Goal: Information Seeking & Learning: Learn about a topic

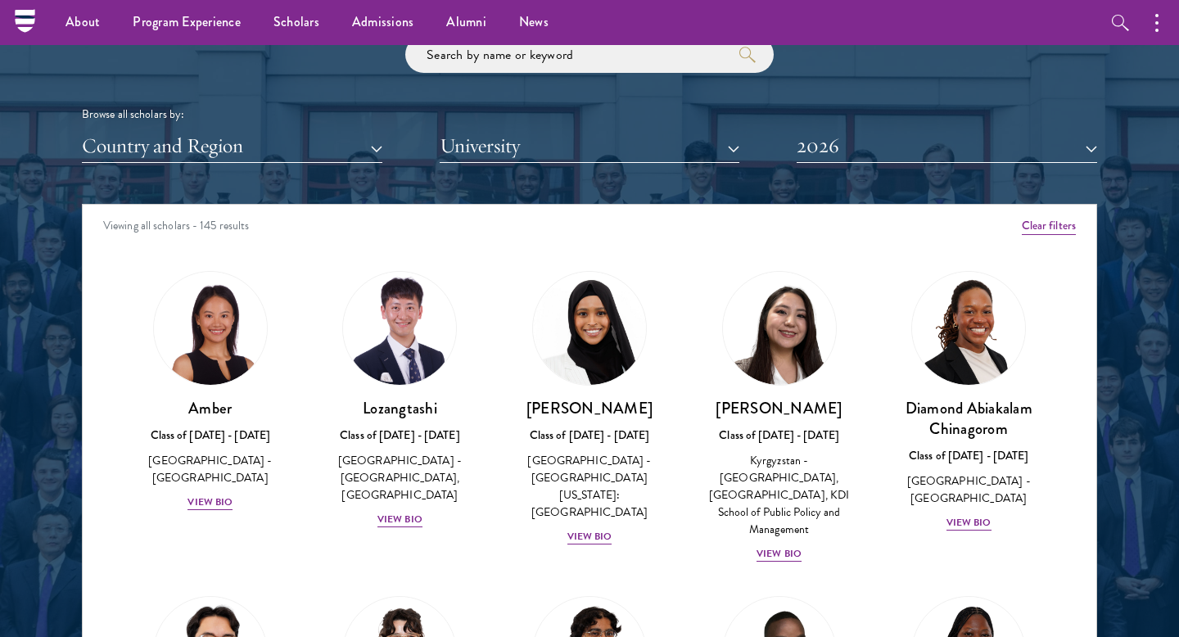
scroll to position [1932, 0]
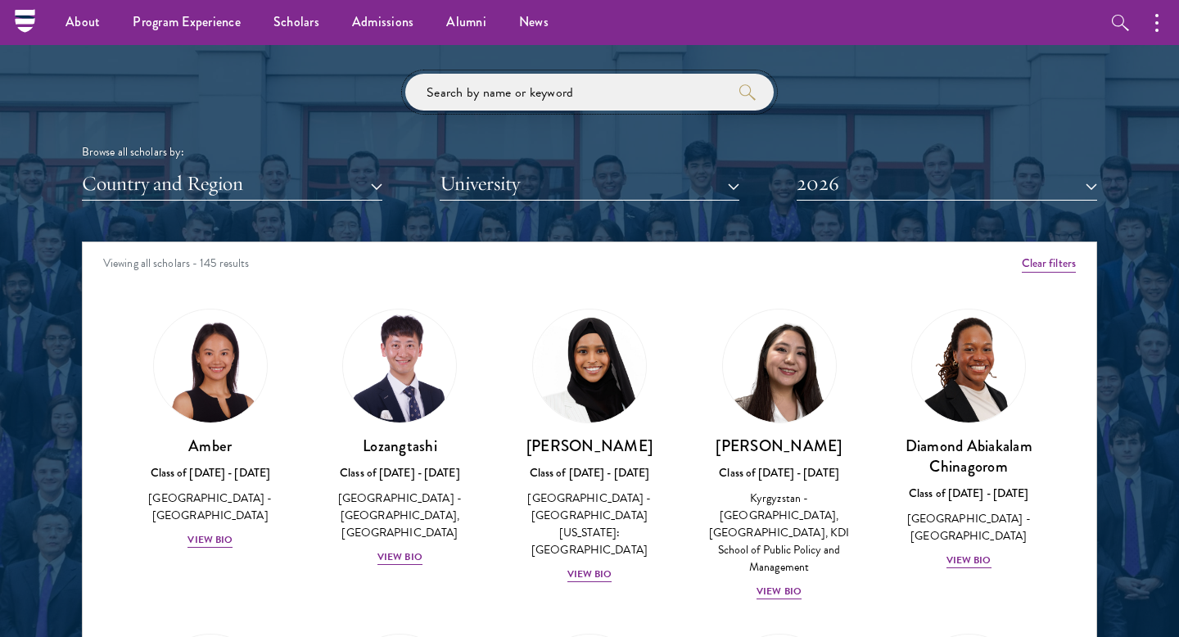
click at [551, 99] on input "search" at bounding box center [589, 92] width 368 height 37
paste input "[PERSON_NAME]"
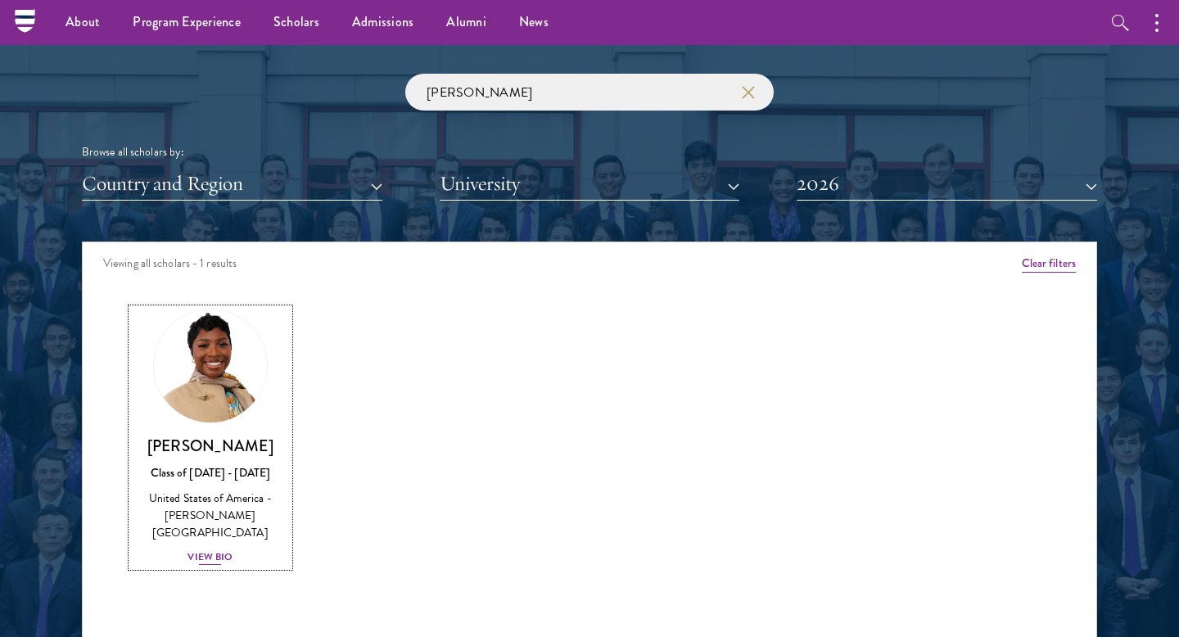
click at [205, 549] on div "View Bio" at bounding box center [209, 557] width 45 height 16
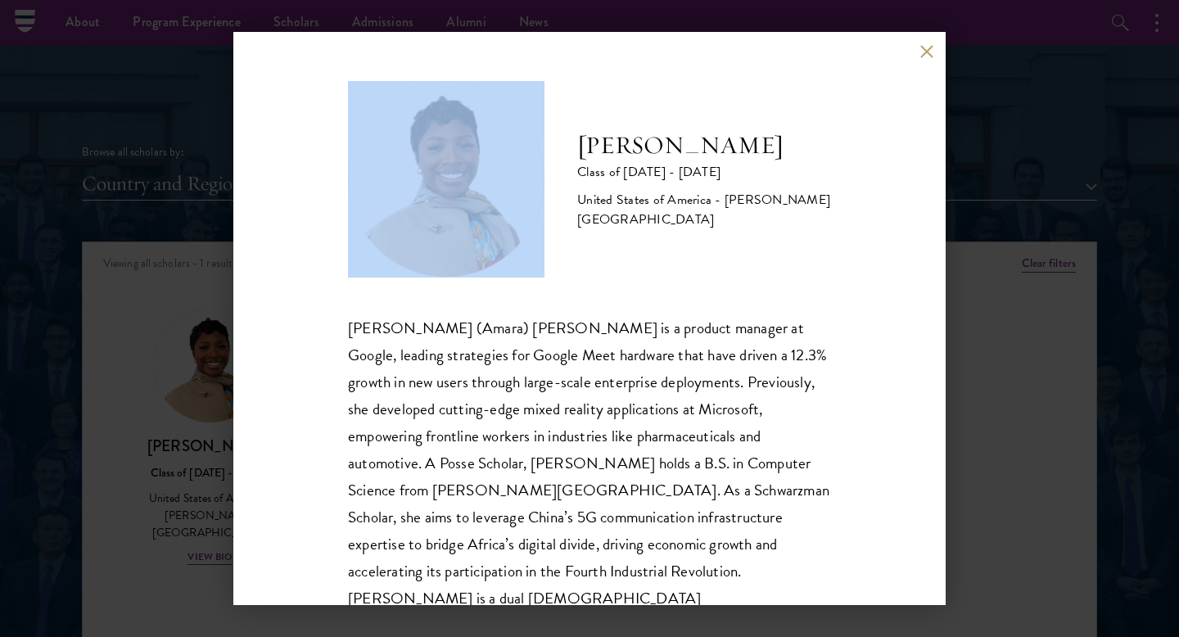
click at [923, 57] on div "[PERSON_NAME] Class of [DATE] - [DATE] [GEOGRAPHIC_DATA] - [PERSON_NAME][GEOGRA…" at bounding box center [589, 318] width 712 height 573
click at [930, 51] on button at bounding box center [926, 51] width 14 height 14
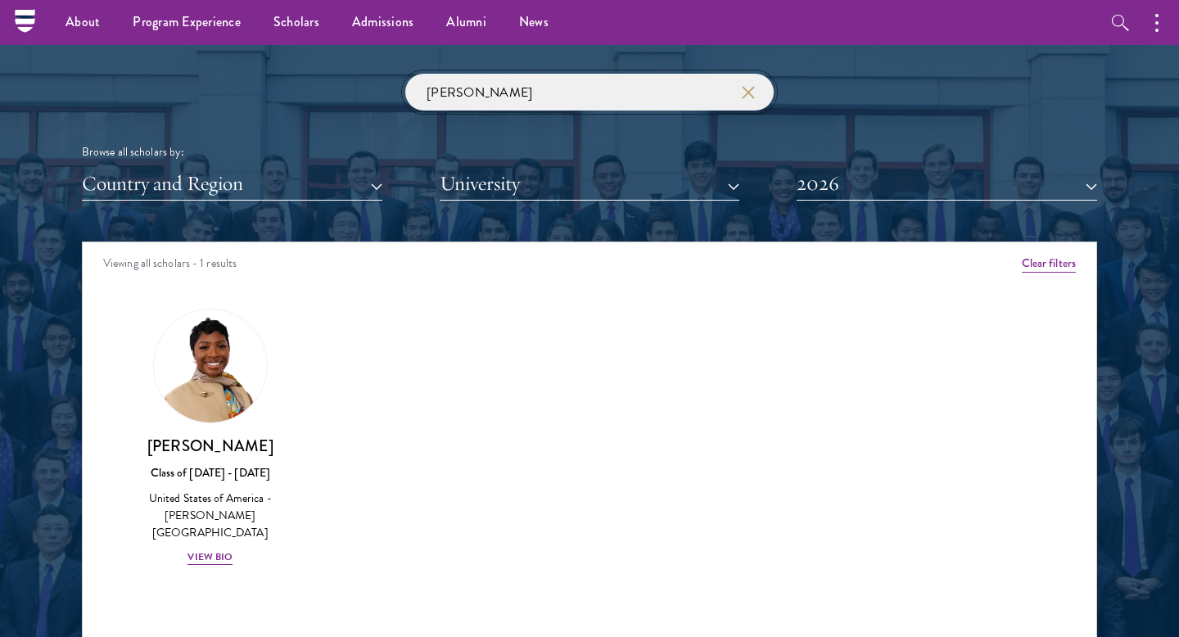
click at [594, 104] on input "[PERSON_NAME]" at bounding box center [589, 92] width 368 height 37
drag, startPoint x: 594, startPoint y: 104, endPoint x: 386, endPoint y: 83, distance: 208.9
click at [386, 83] on div "[PERSON_NAME] Browse all scholars by: Country and Region All Countries and Regi…" at bounding box center [589, 137] width 1015 height 127
type input "p"
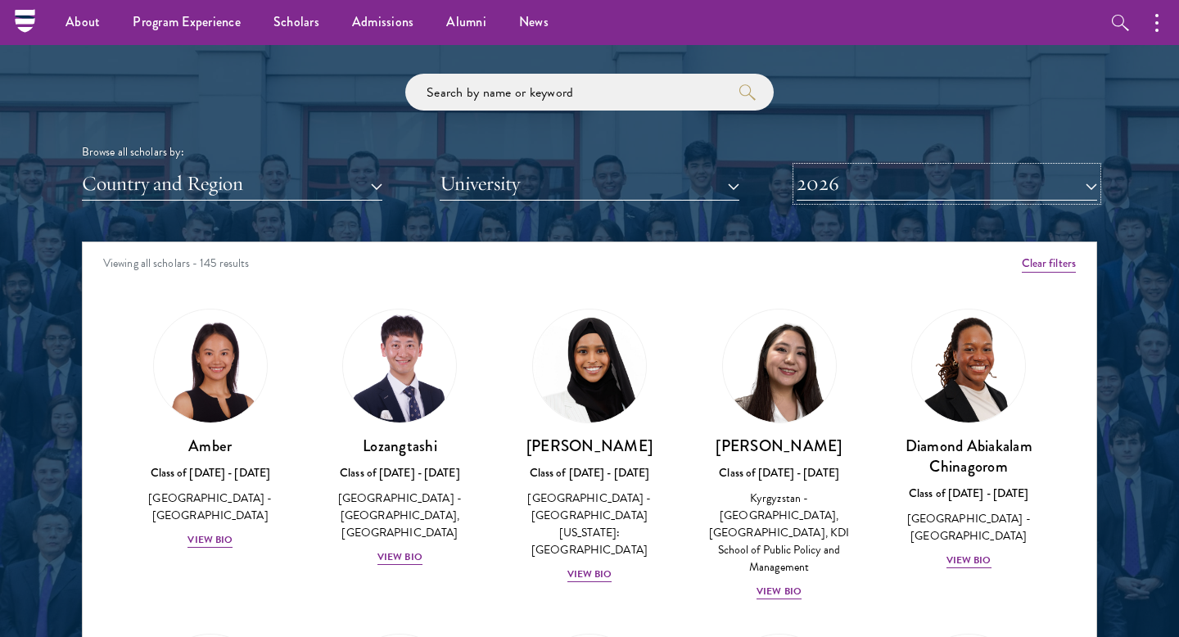
click at [950, 188] on button "2026" at bounding box center [947, 184] width 300 height 34
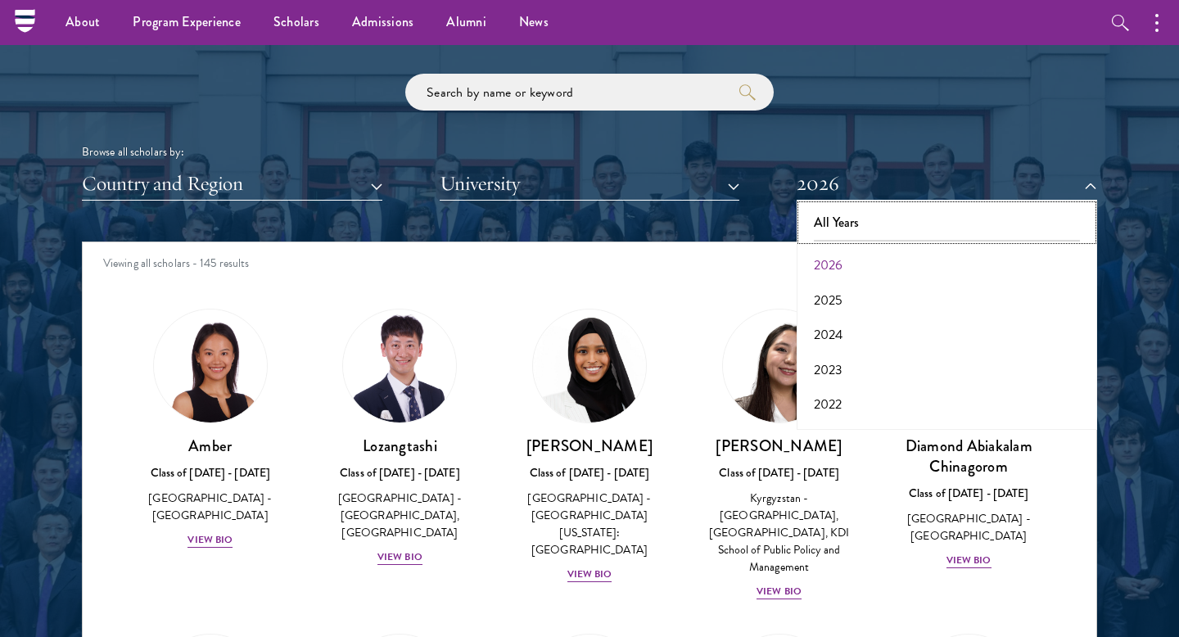
drag, startPoint x: 882, startPoint y: 220, endPoint x: 686, endPoint y: 162, distance: 204.1
click at [882, 220] on button "All Years" at bounding box center [946, 222] width 291 height 34
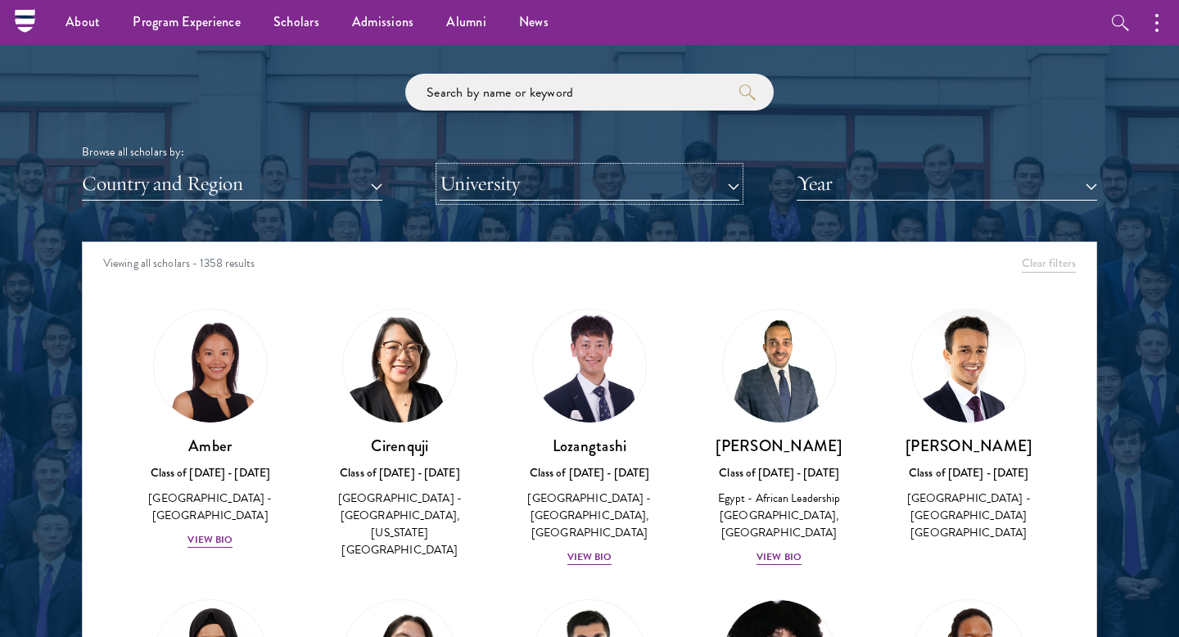
click at [679, 183] on button "University" at bounding box center [590, 184] width 300 height 34
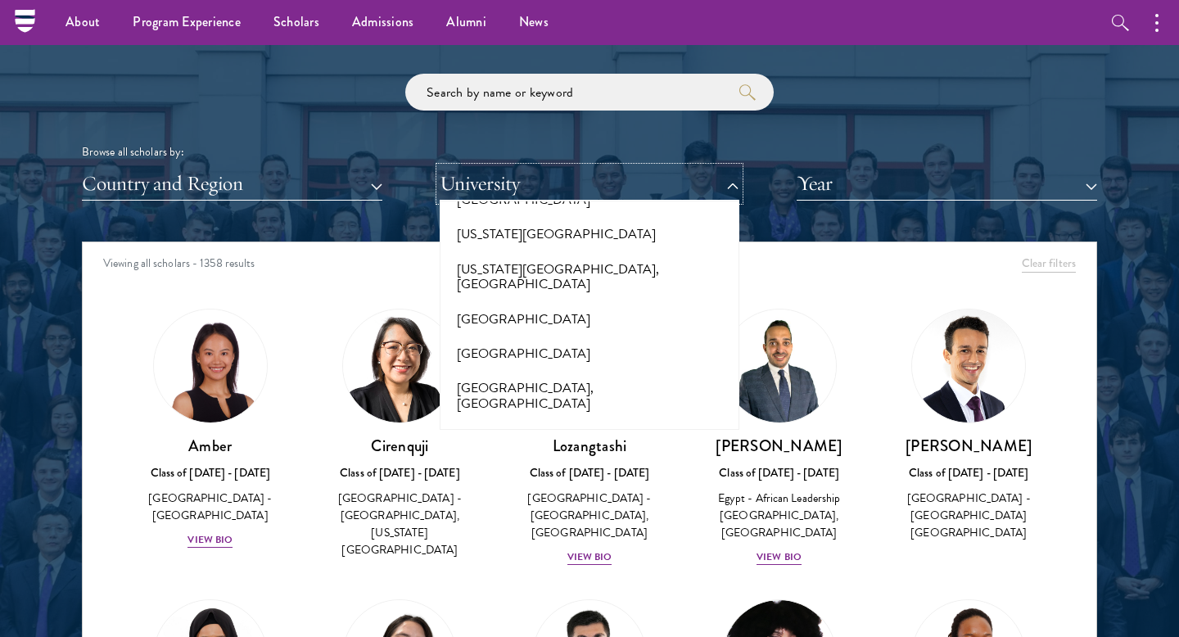
scroll to position [7431, 0]
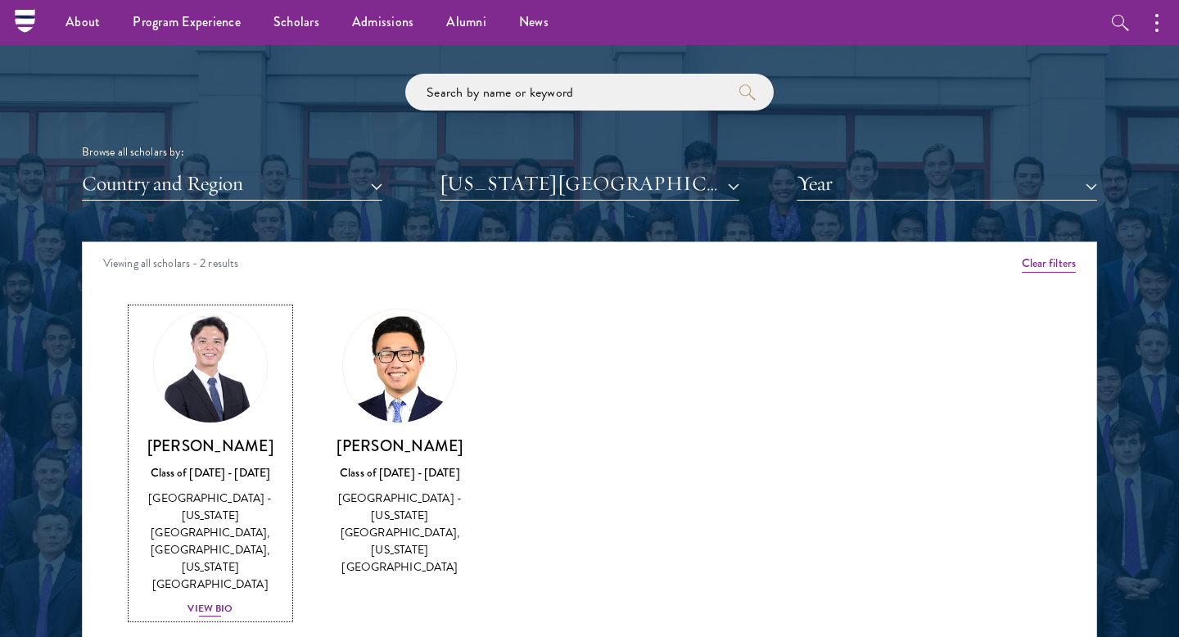
click at [205, 601] on div "View Bio" at bounding box center [209, 609] width 45 height 16
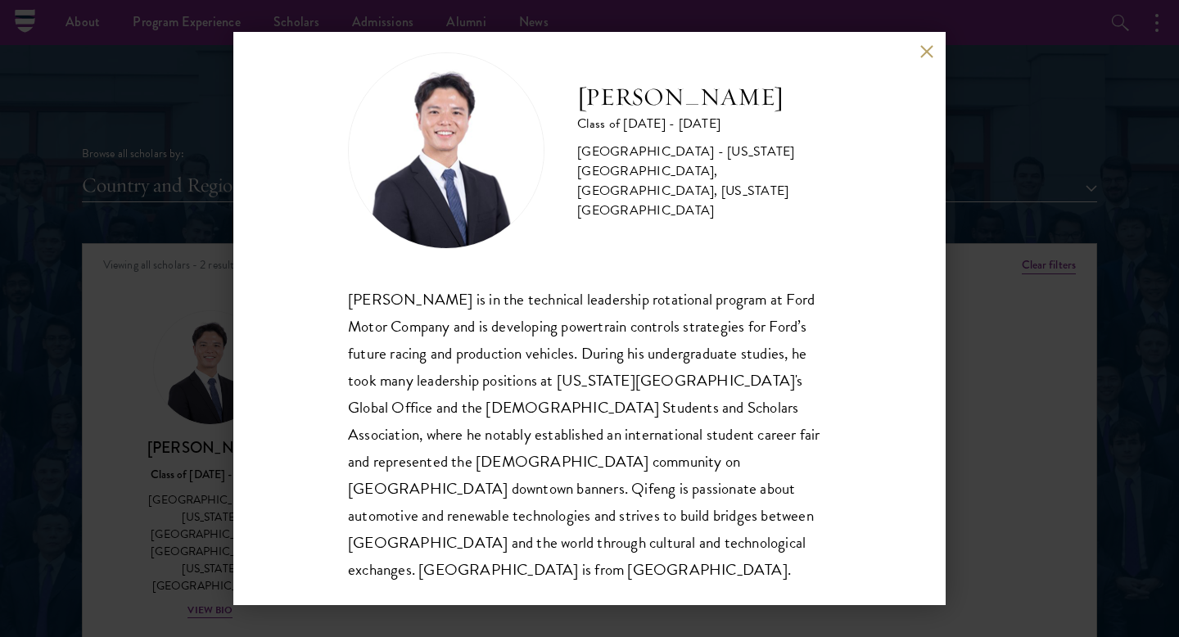
scroll to position [27, 0]
click at [184, 451] on div "[PERSON_NAME] Class of [DATE] - [DATE] [GEOGRAPHIC_DATA] - [US_STATE][GEOGRAPHI…" at bounding box center [589, 318] width 1179 height 637
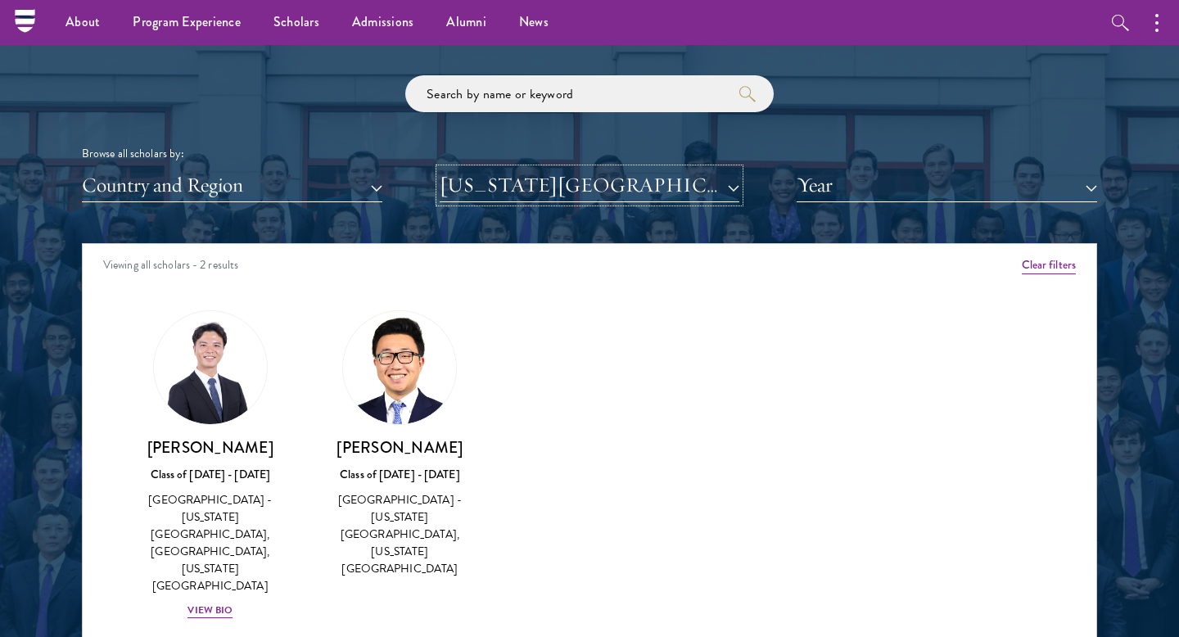
click at [585, 193] on button "[US_STATE][GEOGRAPHIC_DATA]" at bounding box center [590, 186] width 300 height 34
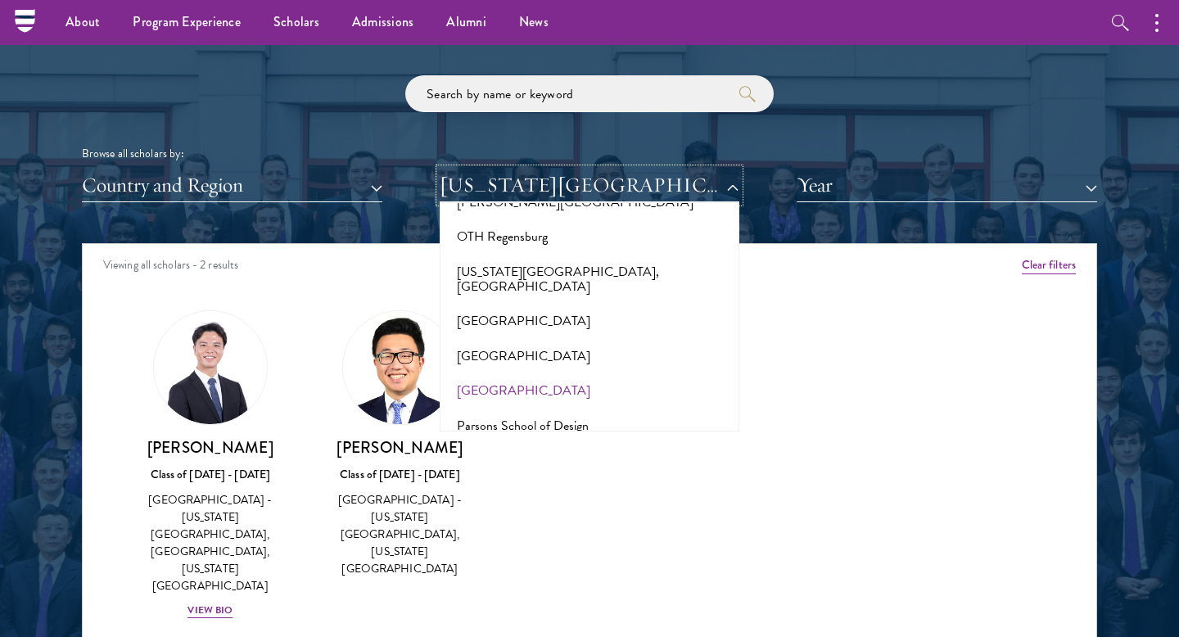
scroll to position [7664, 0]
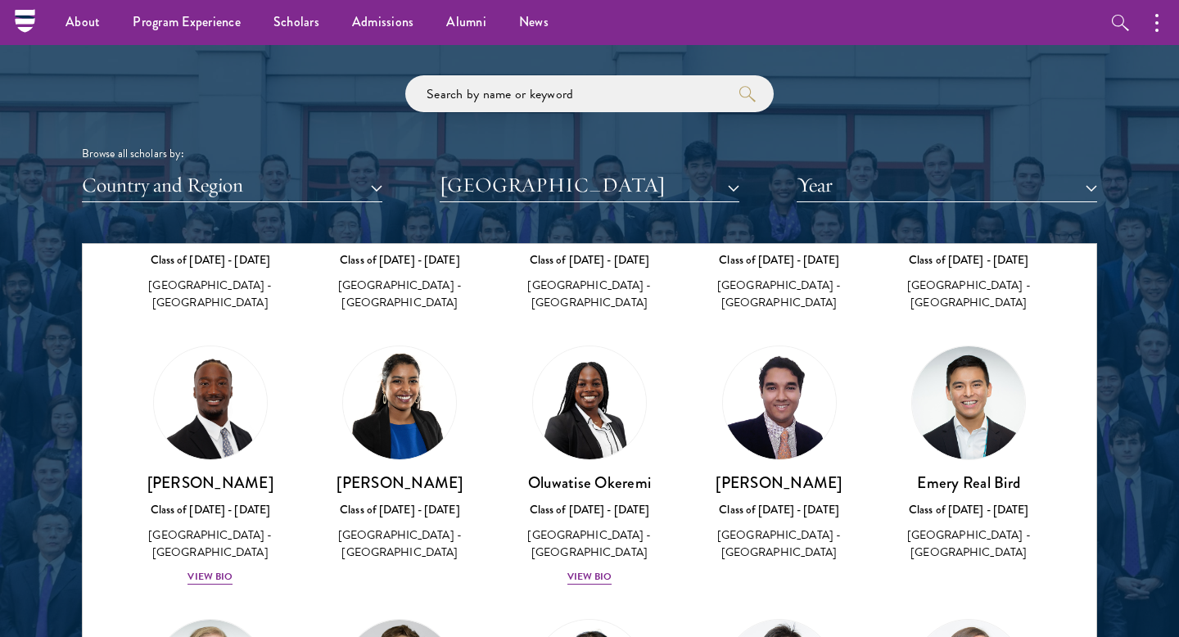
scroll to position [1298, 0]
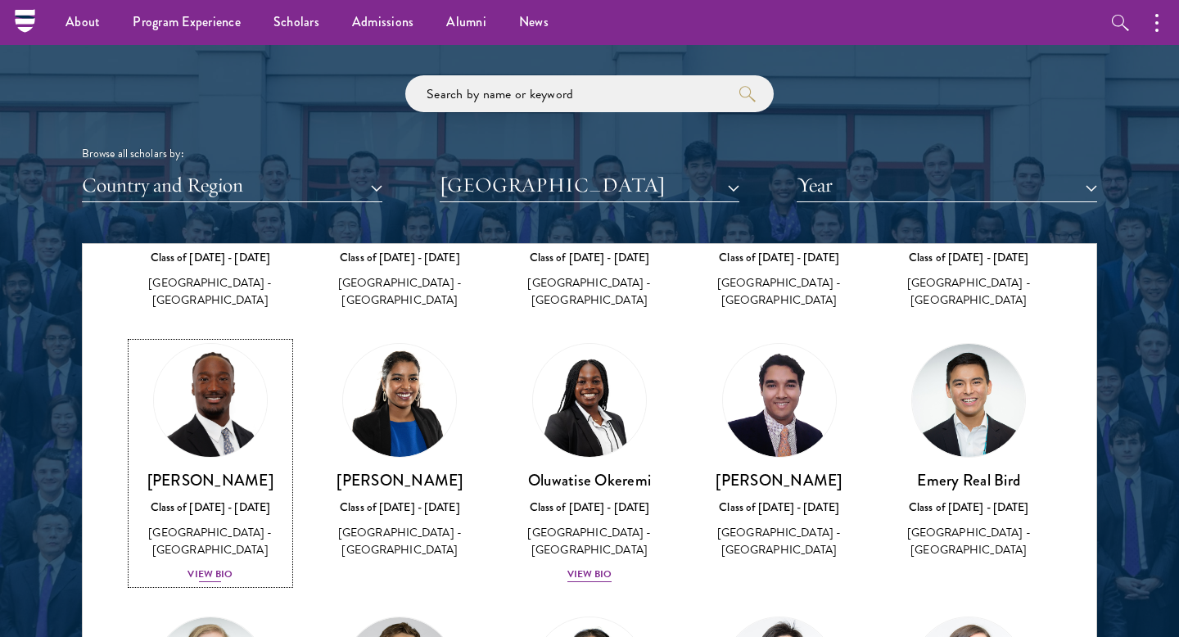
click at [222, 579] on div "View Bio" at bounding box center [209, 574] width 45 height 16
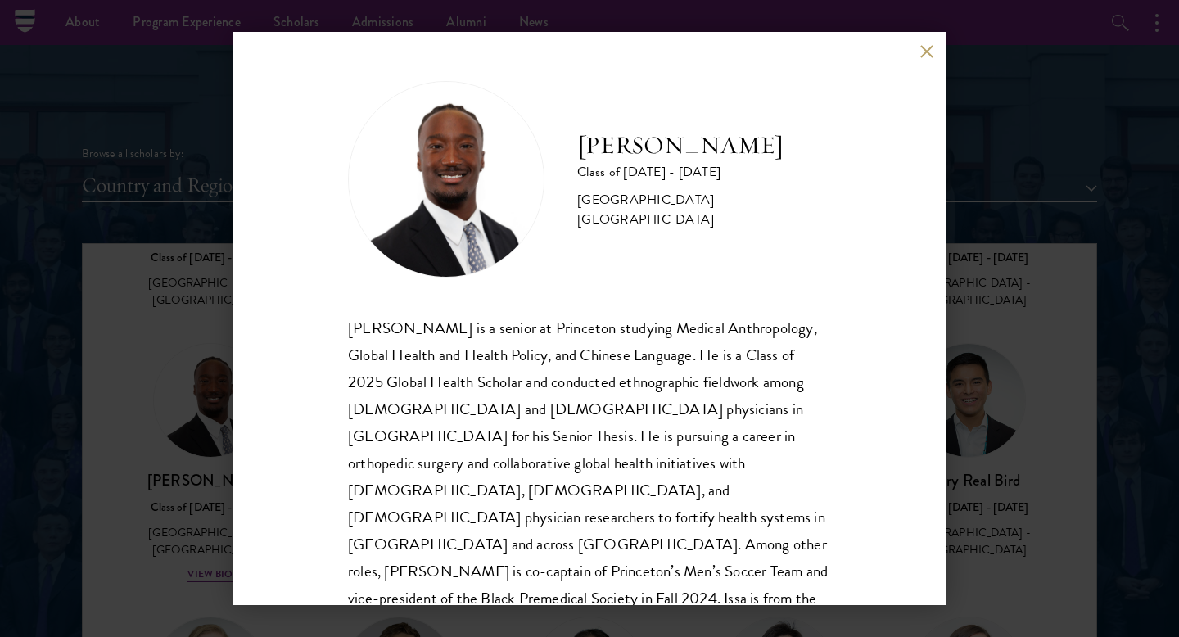
scroll to position [2, 0]
click at [923, 61] on div "[PERSON_NAME] Class of [DATE] - [DATE] [GEOGRAPHIC_DATA] - [GEOGRAPHIC_DATA] [P…" at bounding box center [589, 318] width 712 height 573
click at [923, 56] on button at bounding box center [926, 51] width 14 height 14
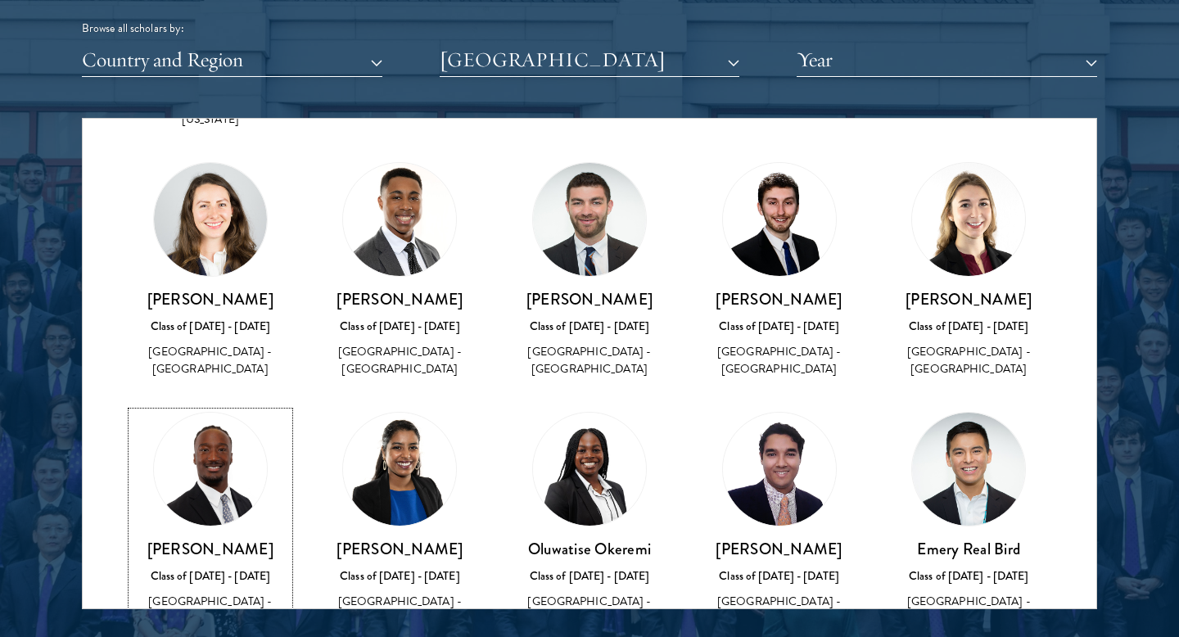
scroll to position [971, 0]
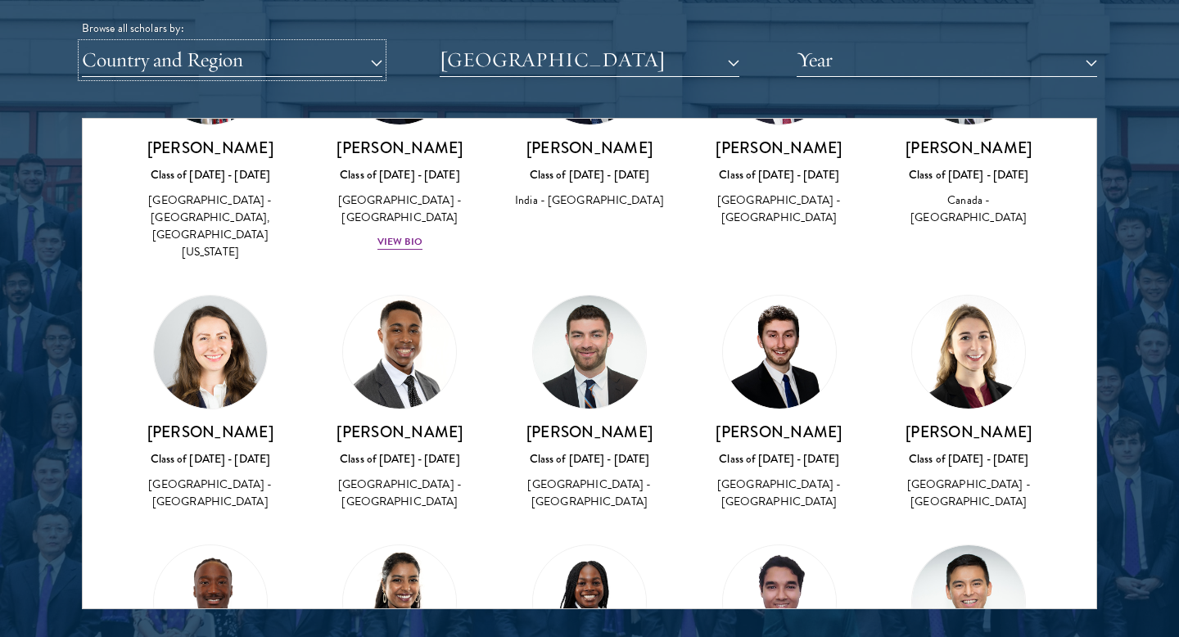
click at [291, 55] on button "Country and Region" at bounding box center [232, 60] width 300 height 34
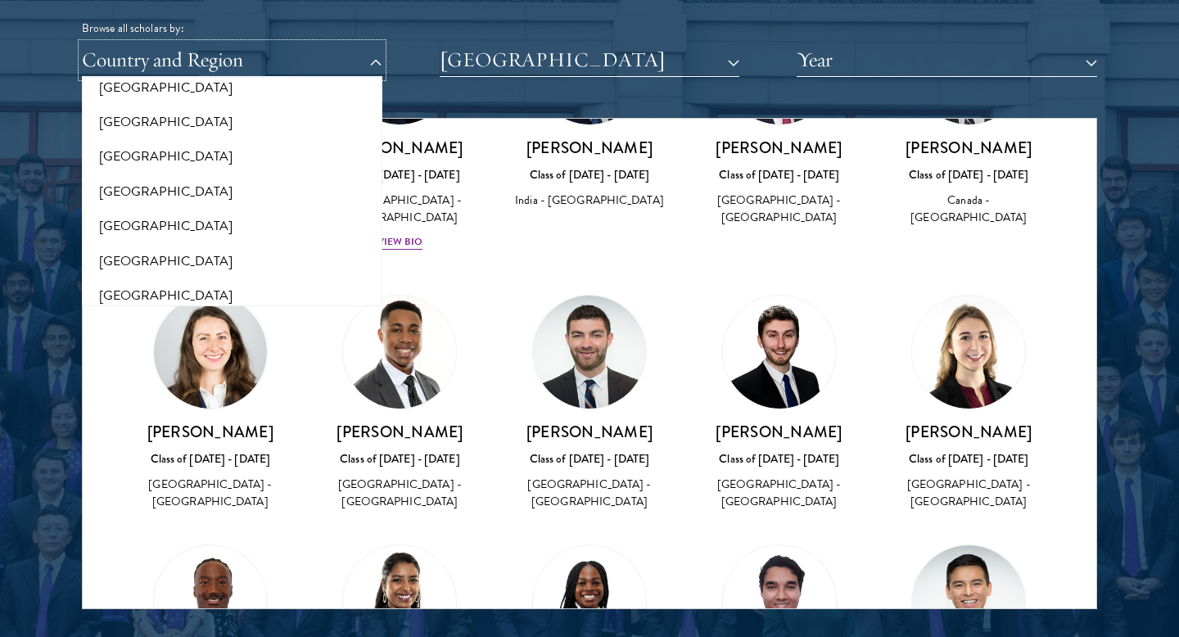
scroll to position [3433, 0]
click at [220, 283] on button "[GEOGRAPHIC_DATA]" at bounding box center [232, 298] width 291 height 34
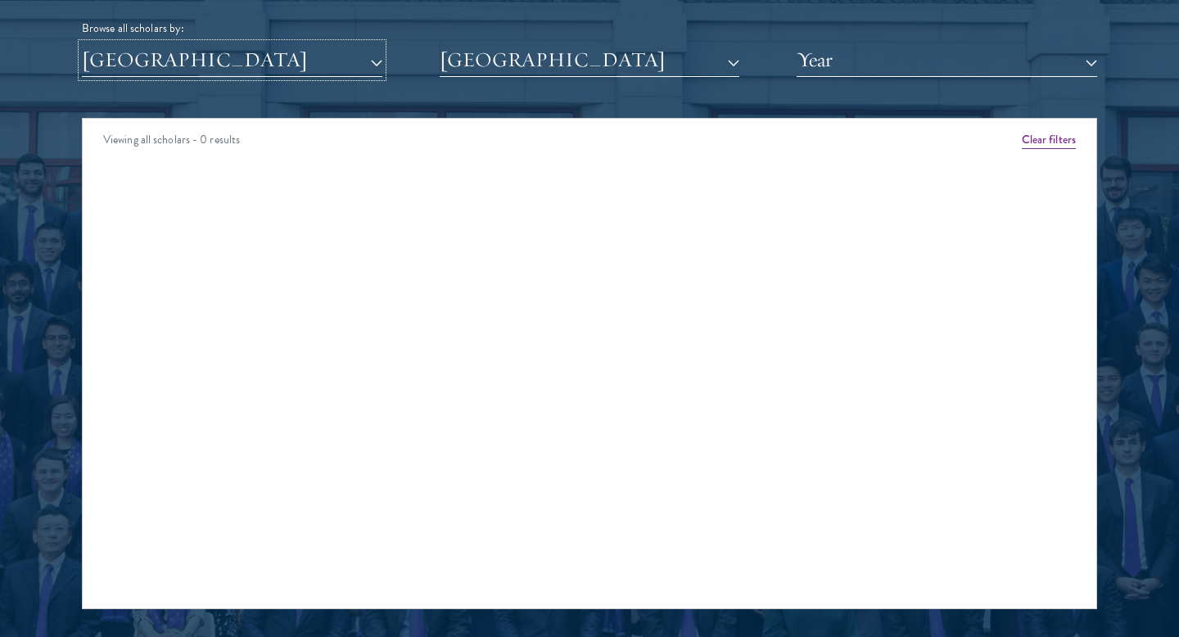
click at [277, 52] on button "[GEOGRAPHIC_DATA]" at bounding box center [232, 60] width 300 height 34
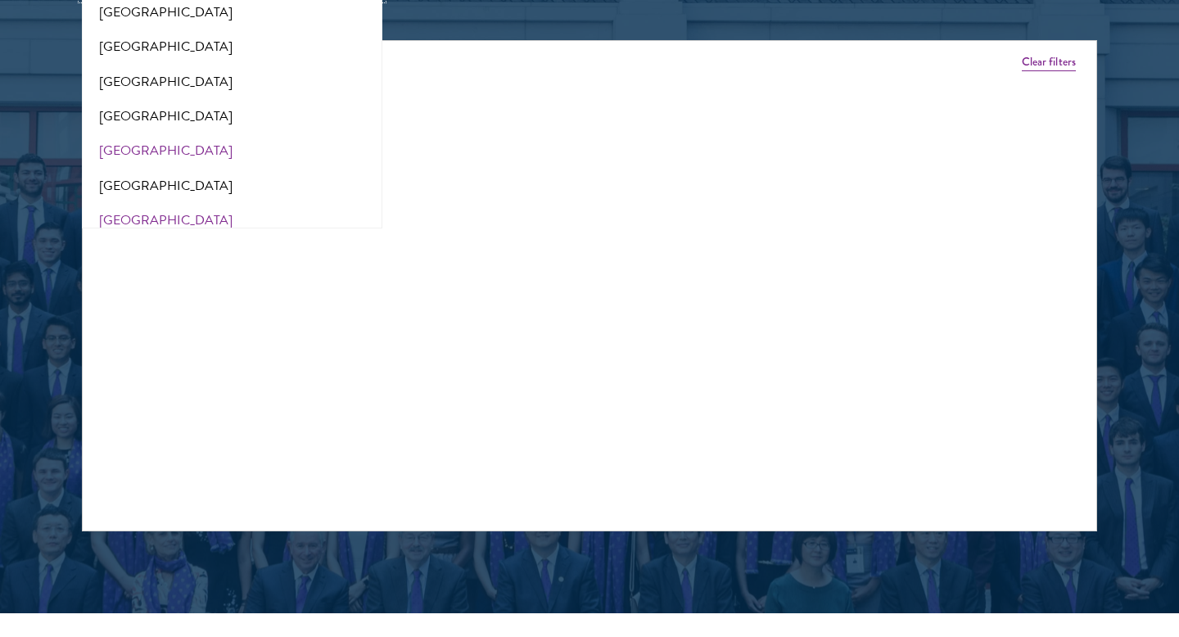
scroll to position [2134, 0]
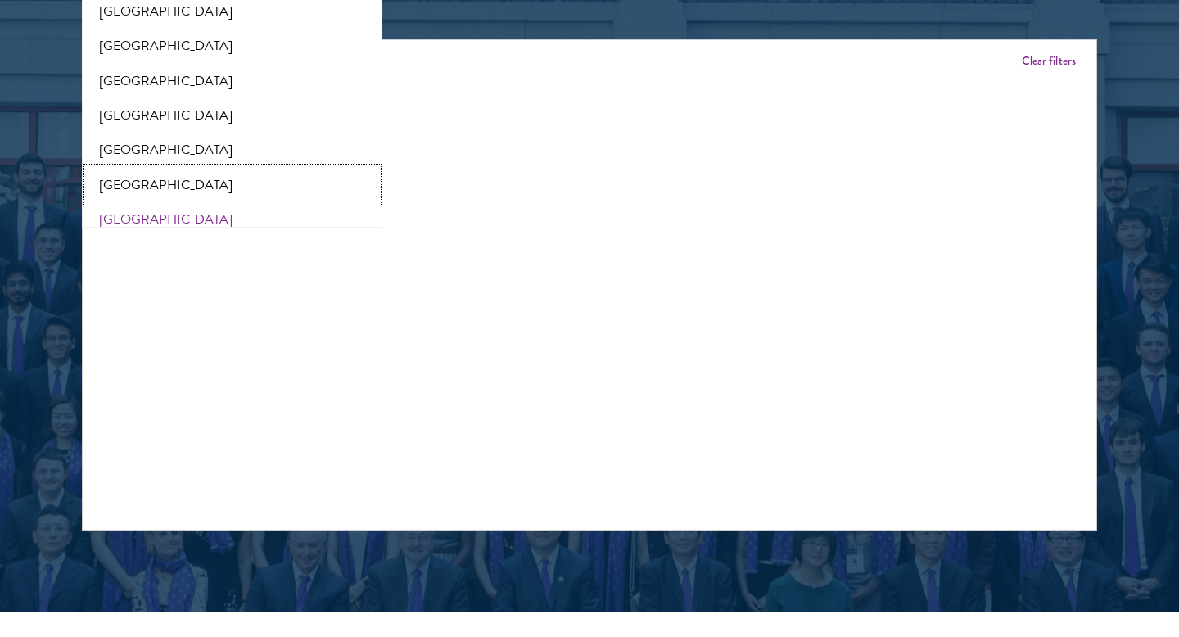
click at [243, 168] on button "[GEOGRAPHIC_DATA]" at bounding box center [232, 185] width 291 height 34
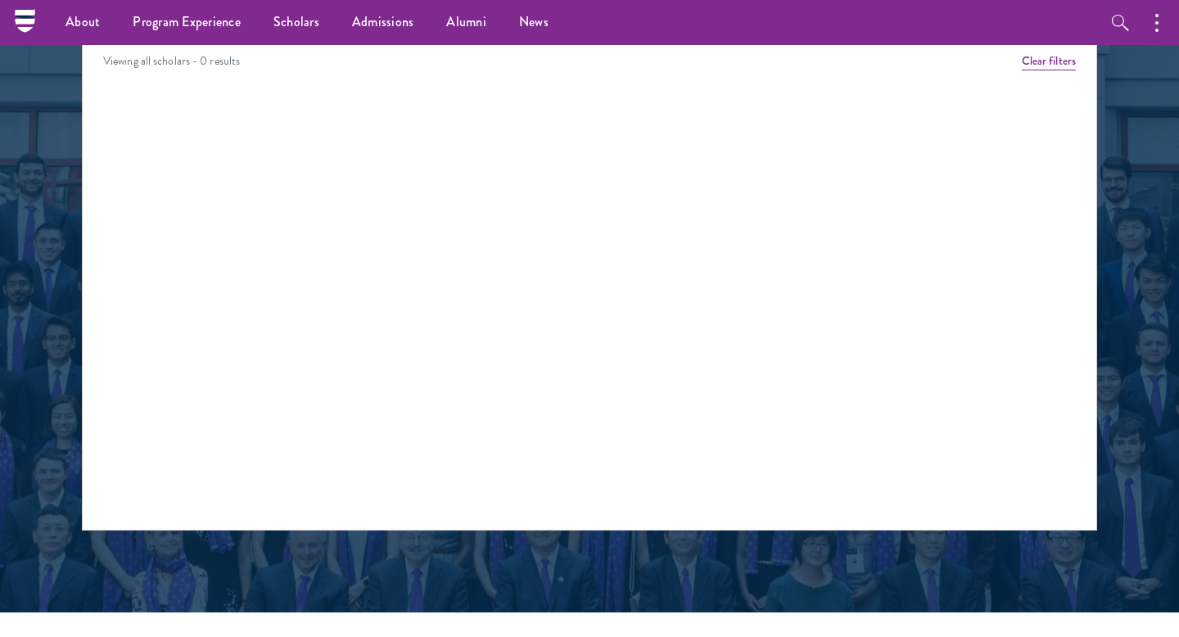
scroll to position [1998, 0]
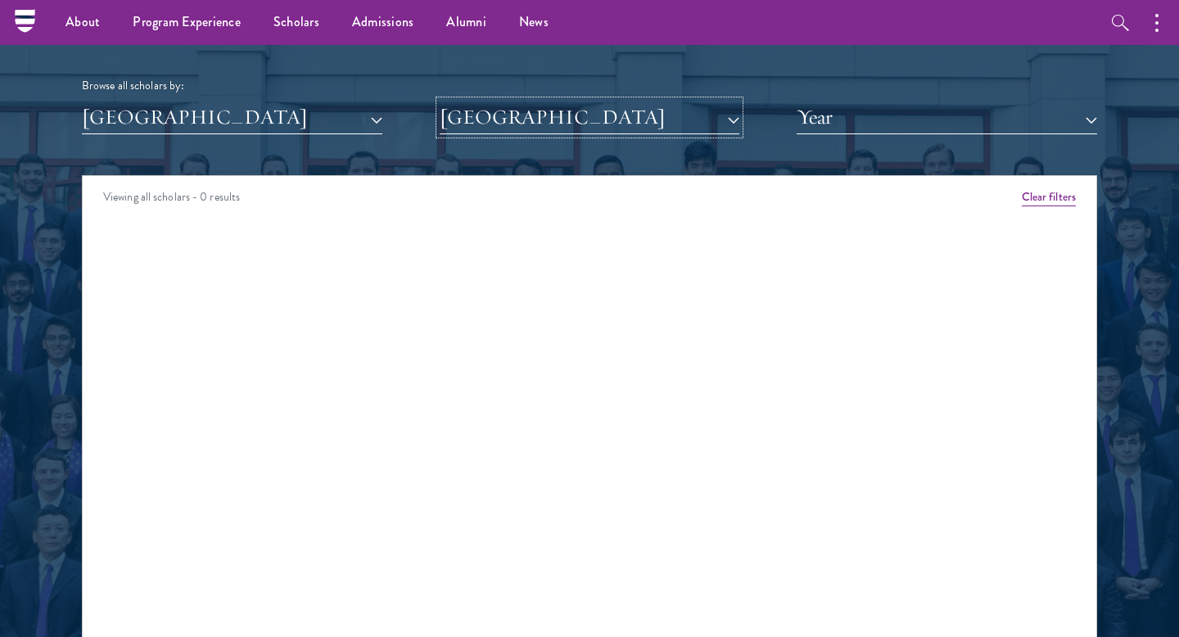
click at [569, 114] on button "[GEOGRAPHIC_DATA]" at bounding box center [590, 118] width 300 height 34
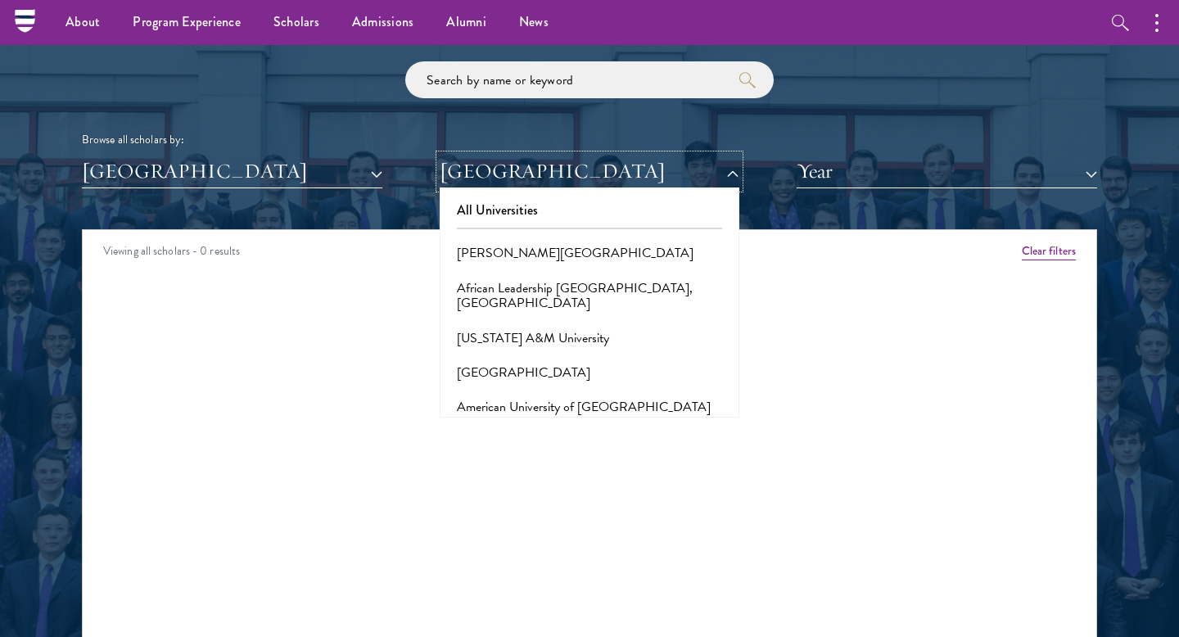
scroll to position [1913, 0]
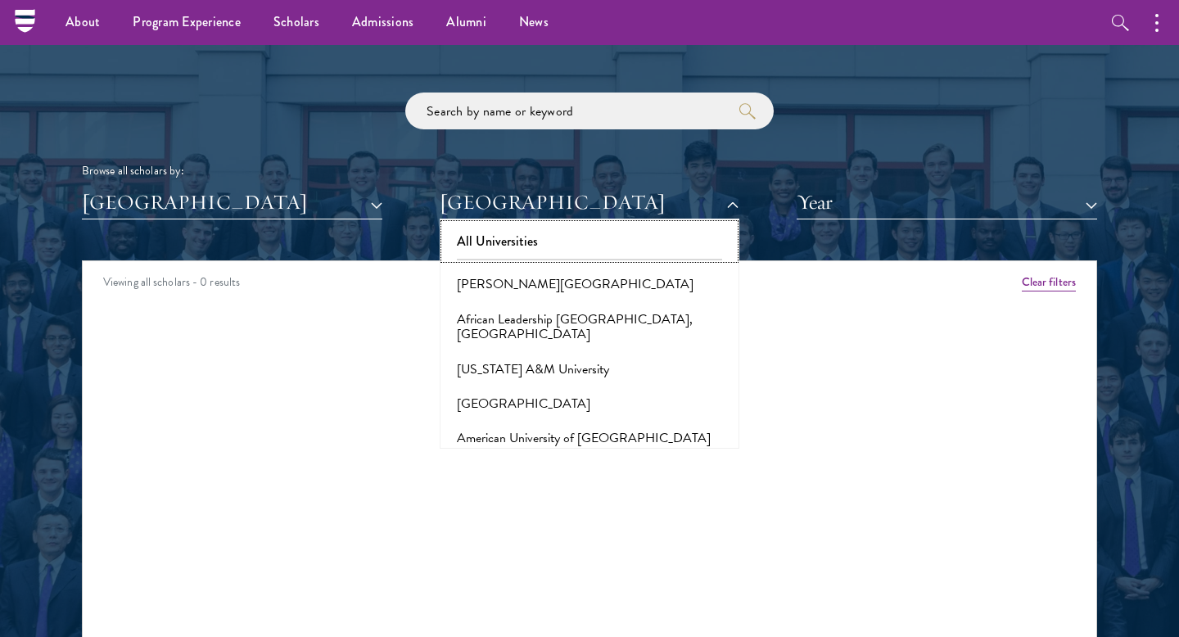
click at [527, 248] on button "All Universities" at bounding box center [590, 241] width 291 height 34
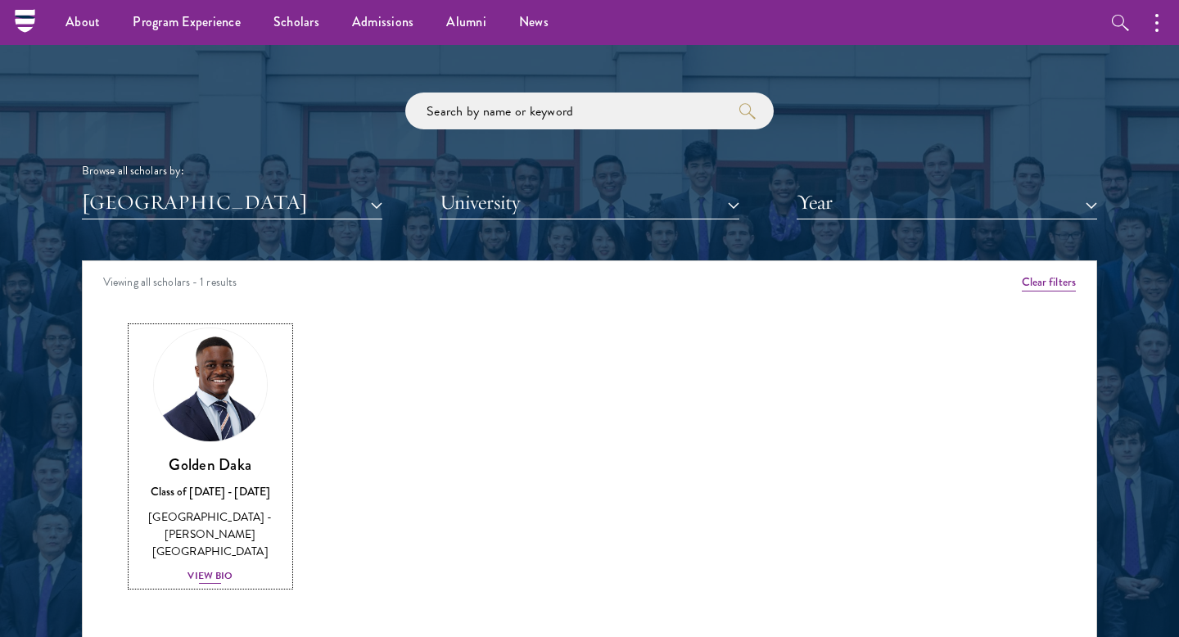
click at [210, 568] on div "View Bio" at bounding box center [209, 576] width 45 height 16
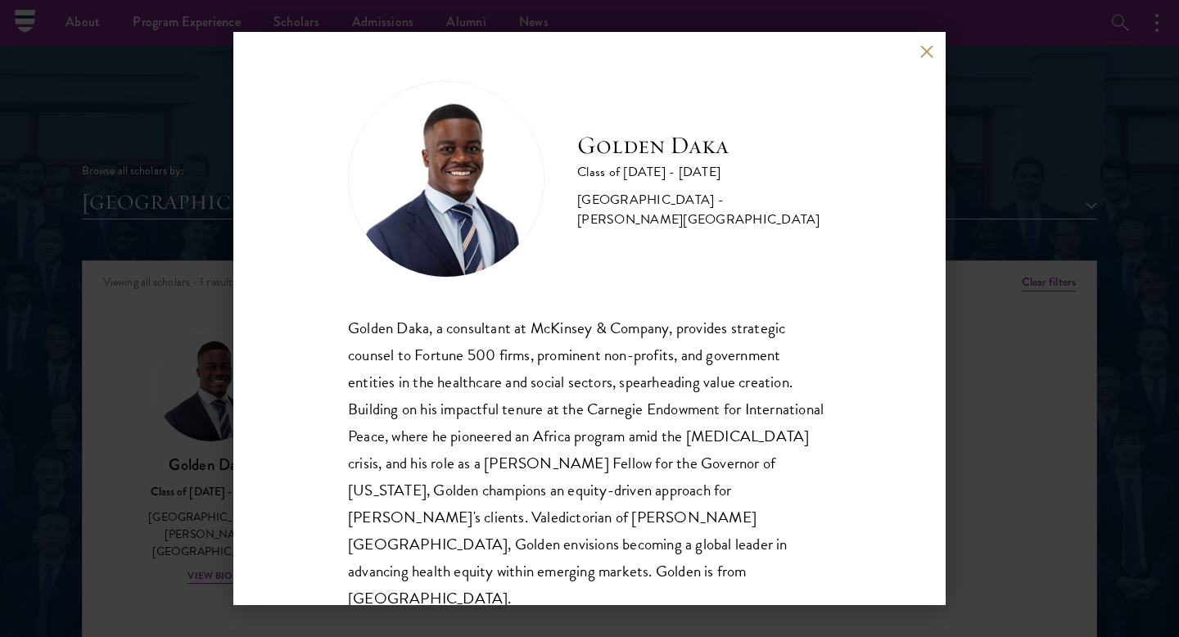
click at [210, 544] on div "Golden Daka Class of [DATE] - [DATE] [GEOGRAPHIC_DATA] - [PERSON_NAME][GEOGRAPH…" at bounding box center [589, 318] width 1179 height 637
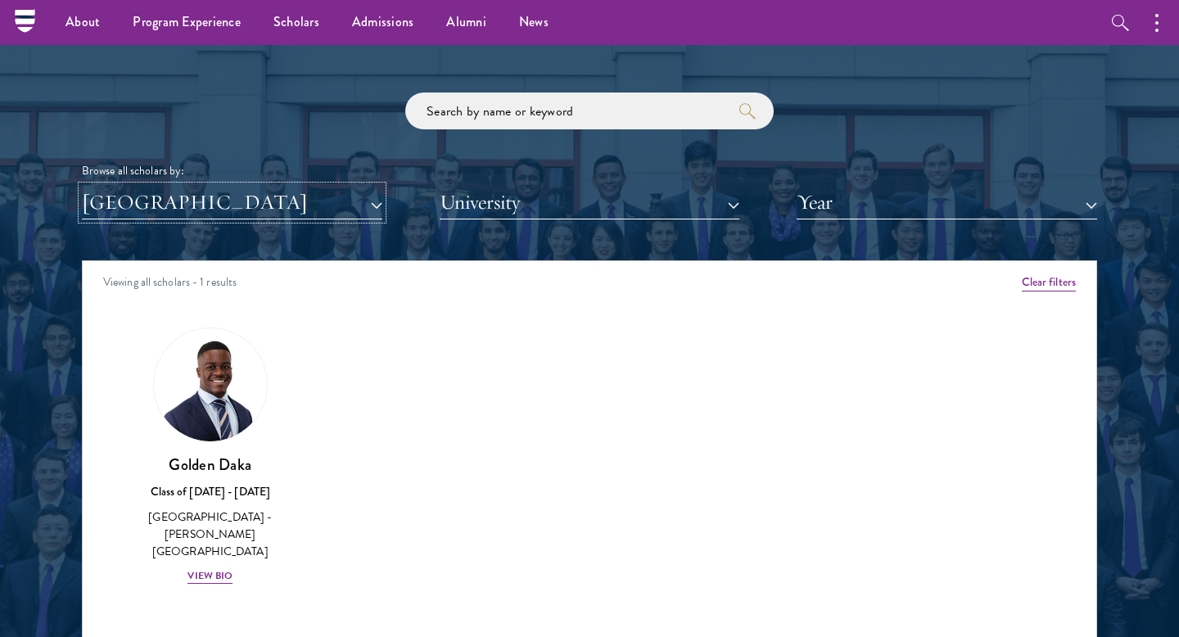
click at [216, 201] on button "[GEOGRAPHIC_DATA]" at bounding box center [232, 203] width 300 height 34
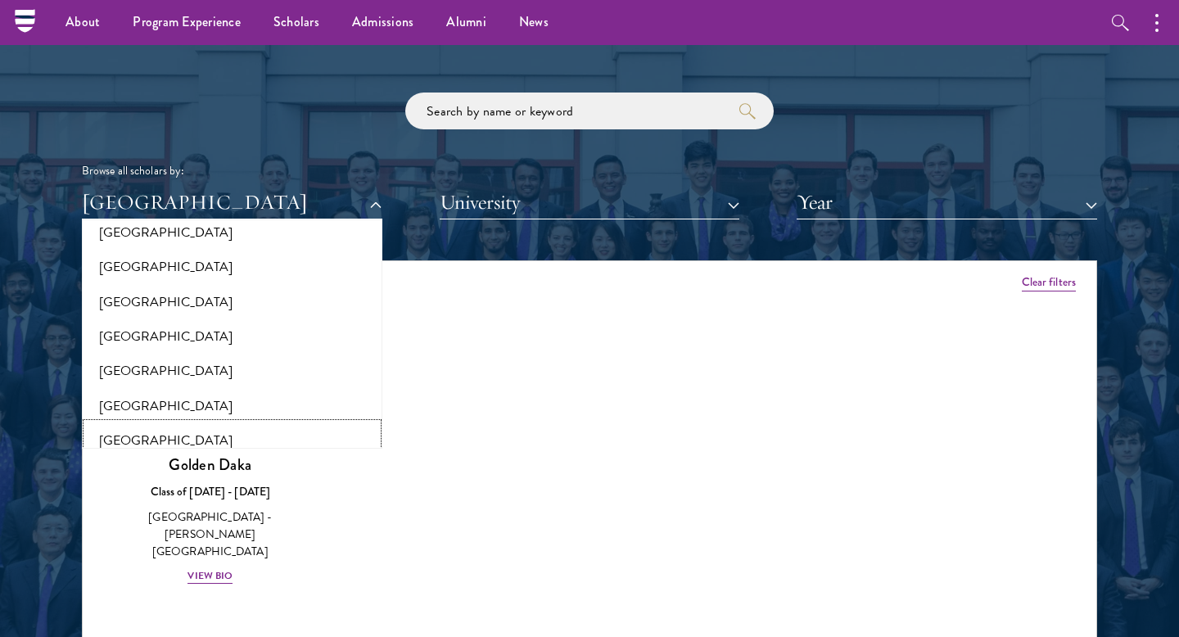
click at [178, 423] on button "[GEOGRAPHIC_DATA]" at bounding box center [232, 440] width 291 height 34
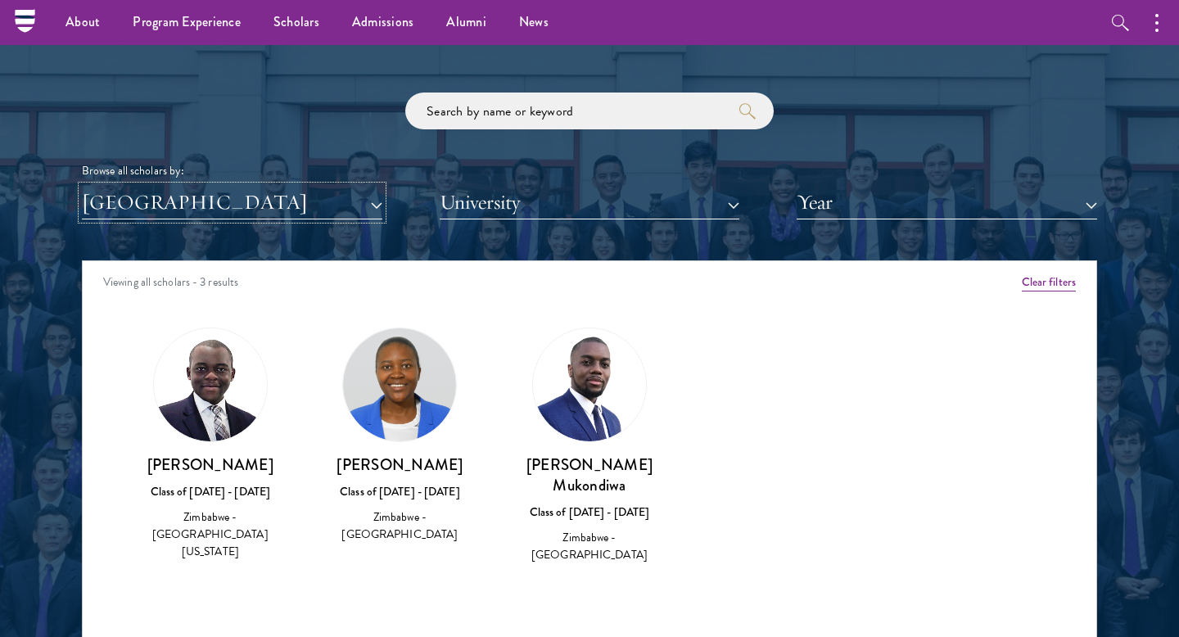
click at [225, 201] on button "[GEOGRAPHIC_DATA]" at bounding box center [232, 203] width 300 height 34
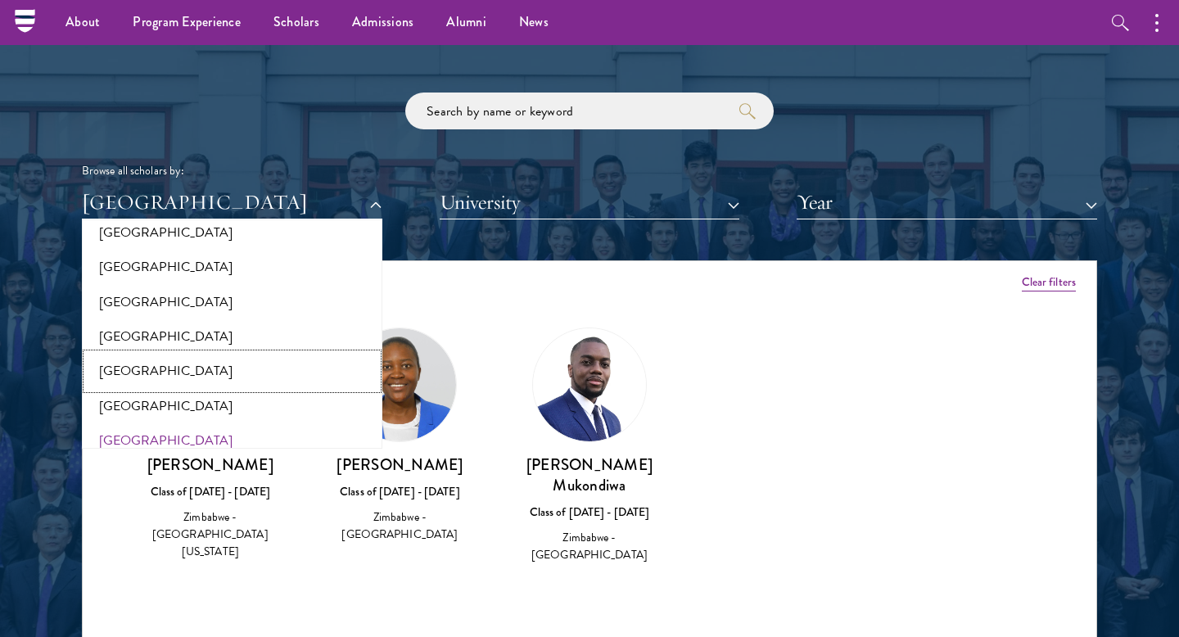
click at [193, 354] on button "[GEOGRAPHIC_DATA]" at bounding box center [232, 371] width 291 height 34
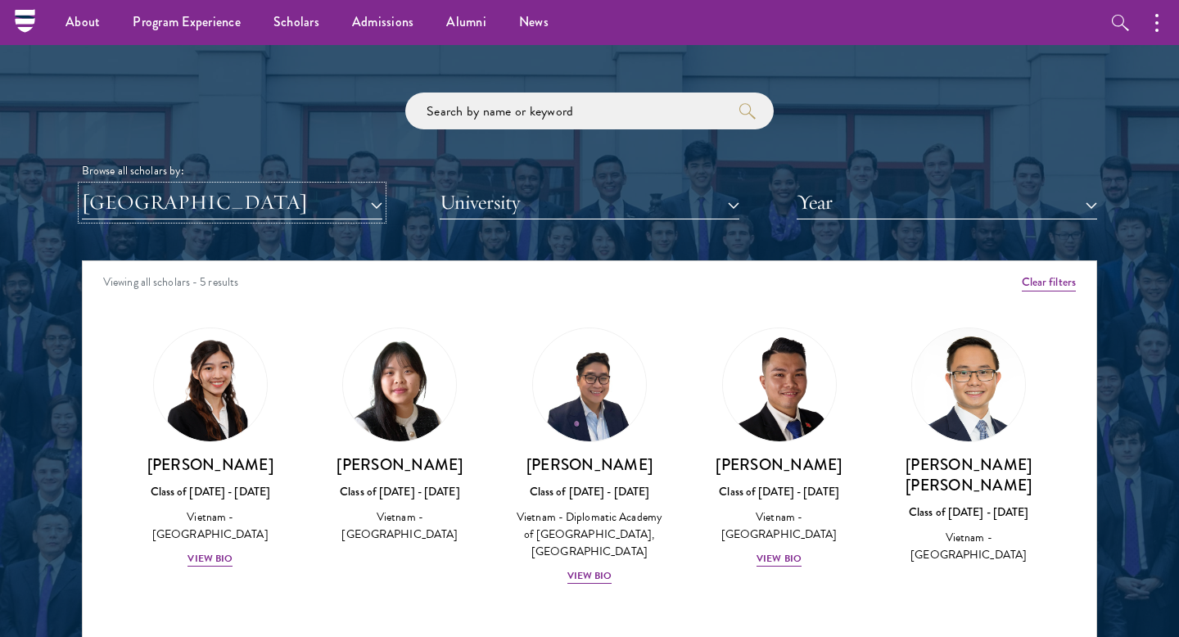
click at [276, 201] on button "[GEOGRAPHIC_DATA]" at bounding box center [232, 203] width 300 height 34
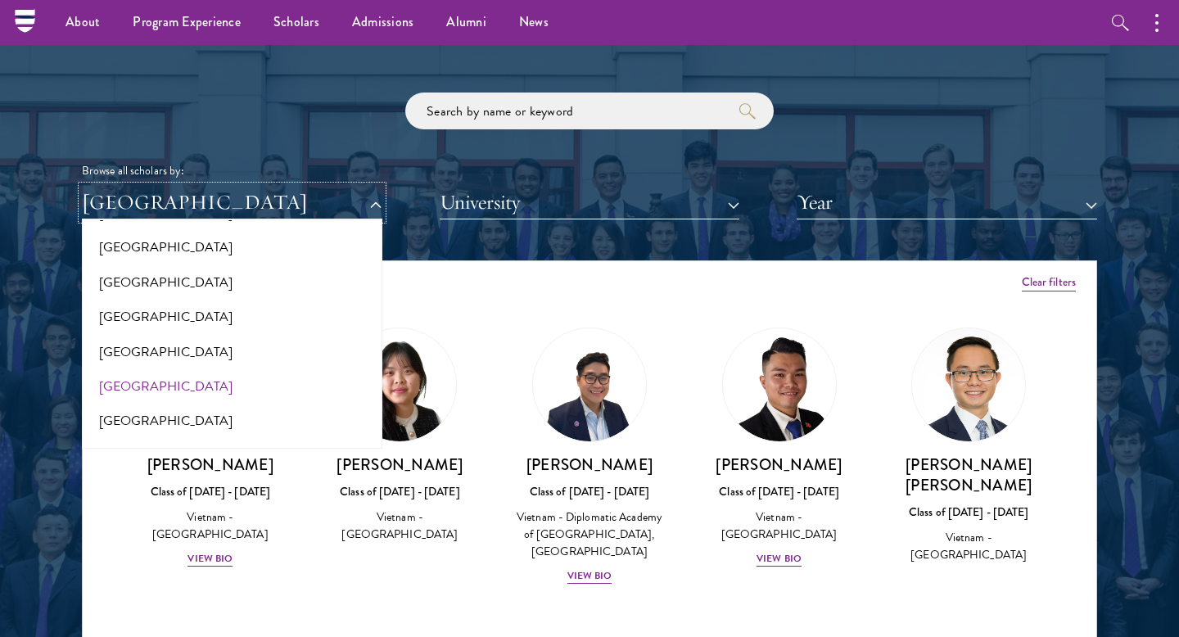
scroll to position [3374, 0]
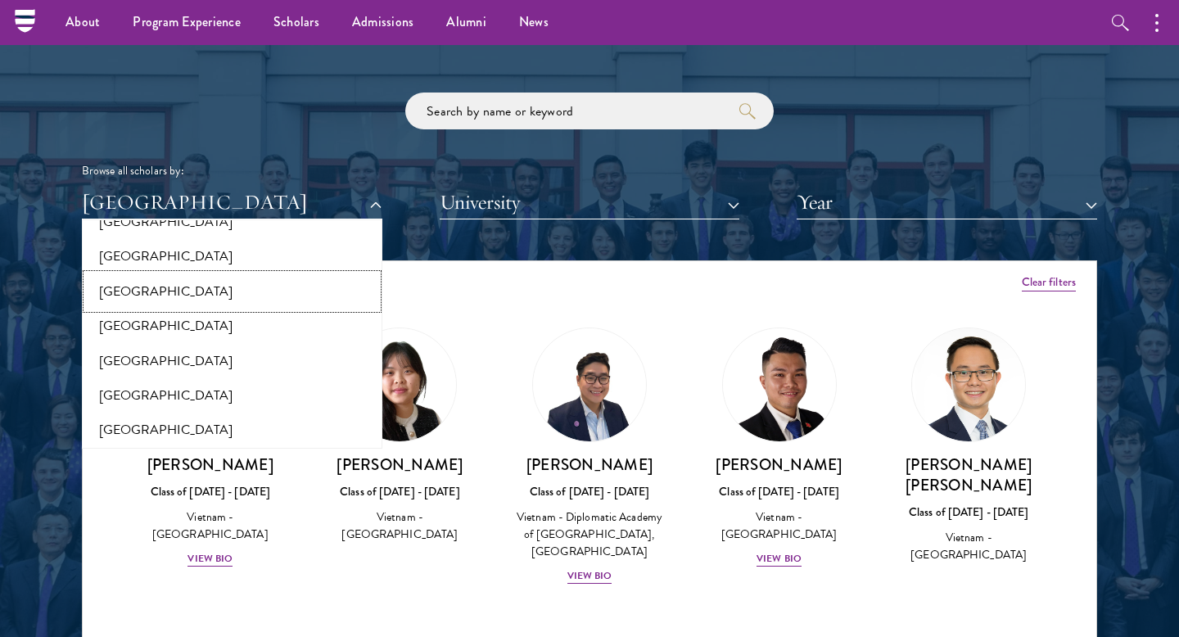
click at [232, 278] on button "[GEOGRAPHIC_DATA]" at bounding box center [232, 291] width 291 height 34
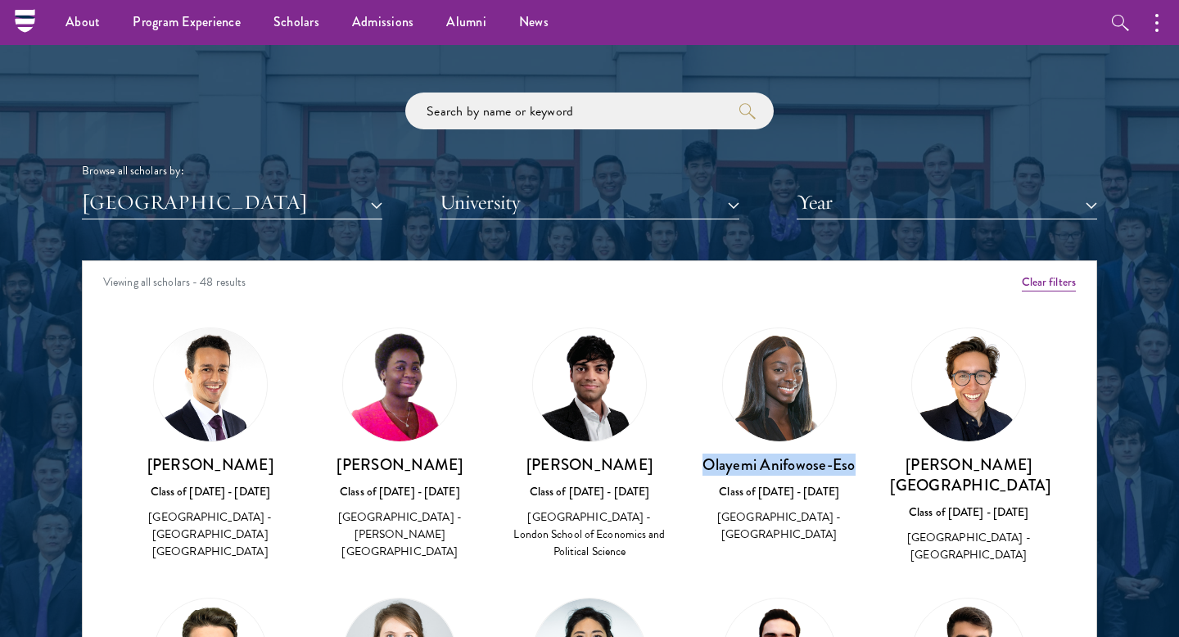
drag, startPoint x: 859, startPoint y: 465, endPoint x: 698, endPoint y: 467, distance: 160.5
click at [698, 467] on div "[PERSON_NAME]-Eso Class of [DATE] - [DATE] [GEOGRAPHIC_DATA] - [GEOGRAPHIC_DATA]" at bounding box center [779, 436] width 190 height 250
copy h3 "Olayemi Anifowose-Eso"
